Goal: Information Seeking & Learning: Learn about a topic

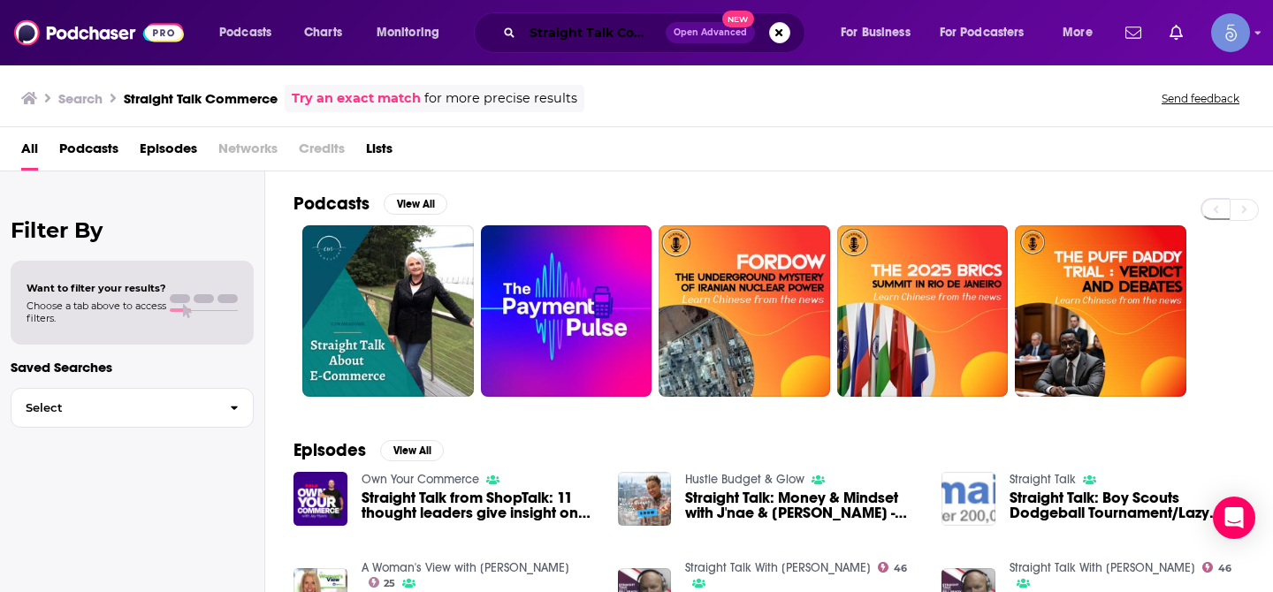
click at [600, 38] on input "Straight Talk Commerce" at bounding box center [594, 33] width 143 height 28
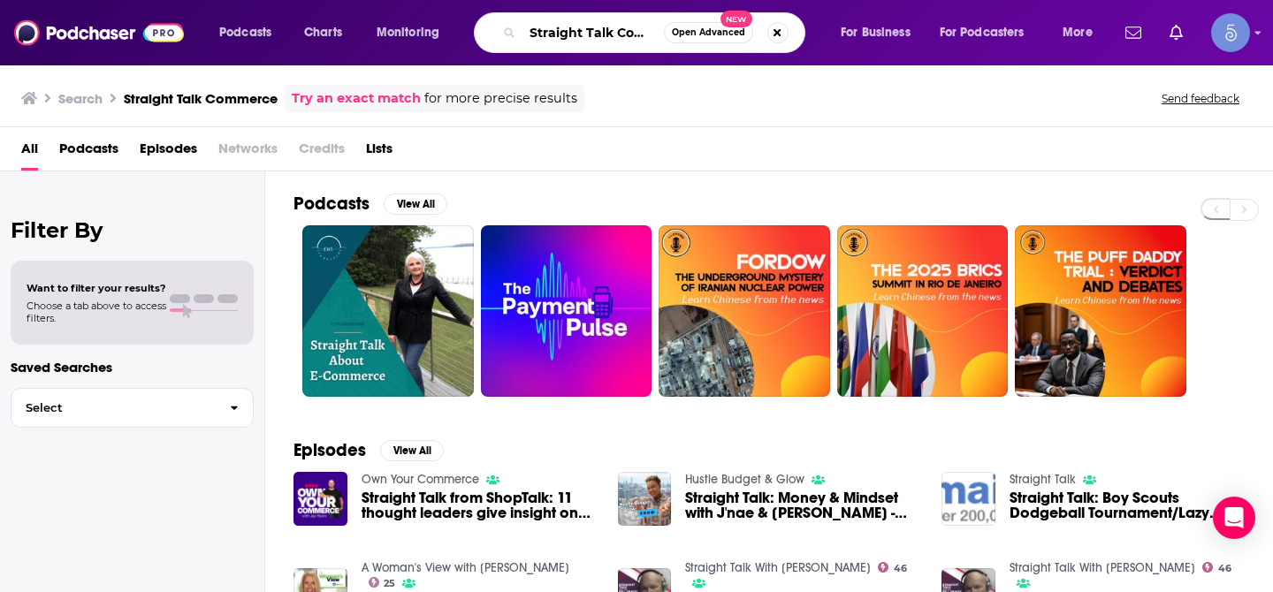
click at [600, 38] on input "Straight Talk Commerce" at bounding box center [593, 33] width 141 height 28
paste input "The [PERSON_NAME] Show"
type input "The [PERSON_NAME] Show"
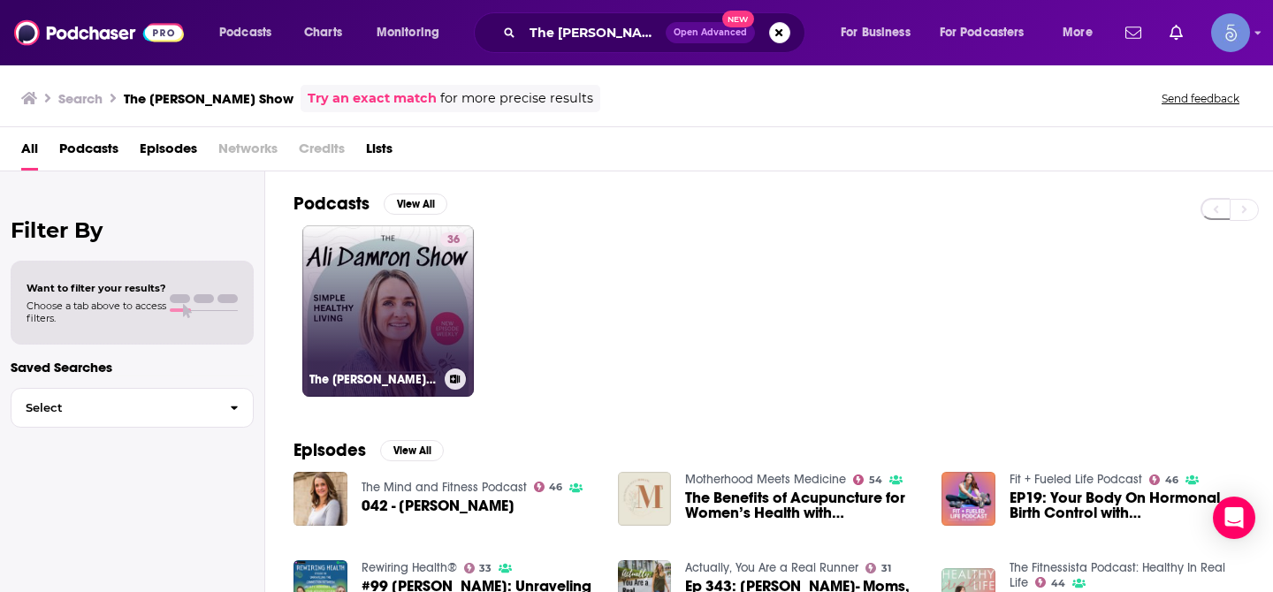
click at [394, 295] on link "36 The [PERSON_NAME] Show" at bounding box center [388, 311] width 172 height 172
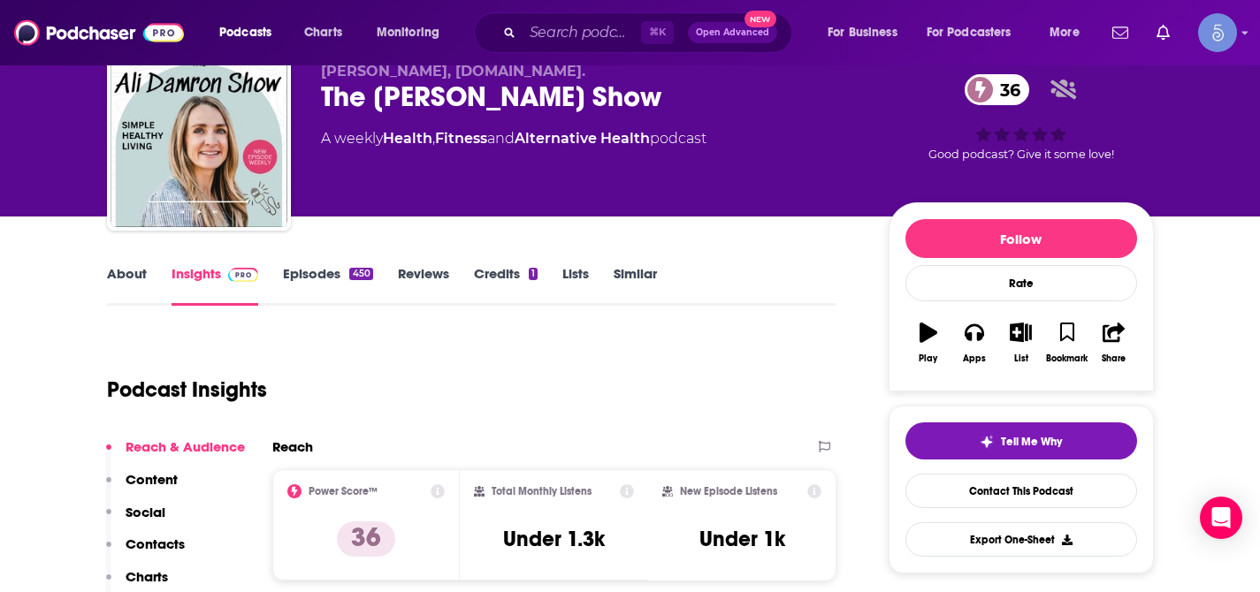
scroll to position [66, 0]
